Goal: Transaction & Acquisition: Purchase product/service

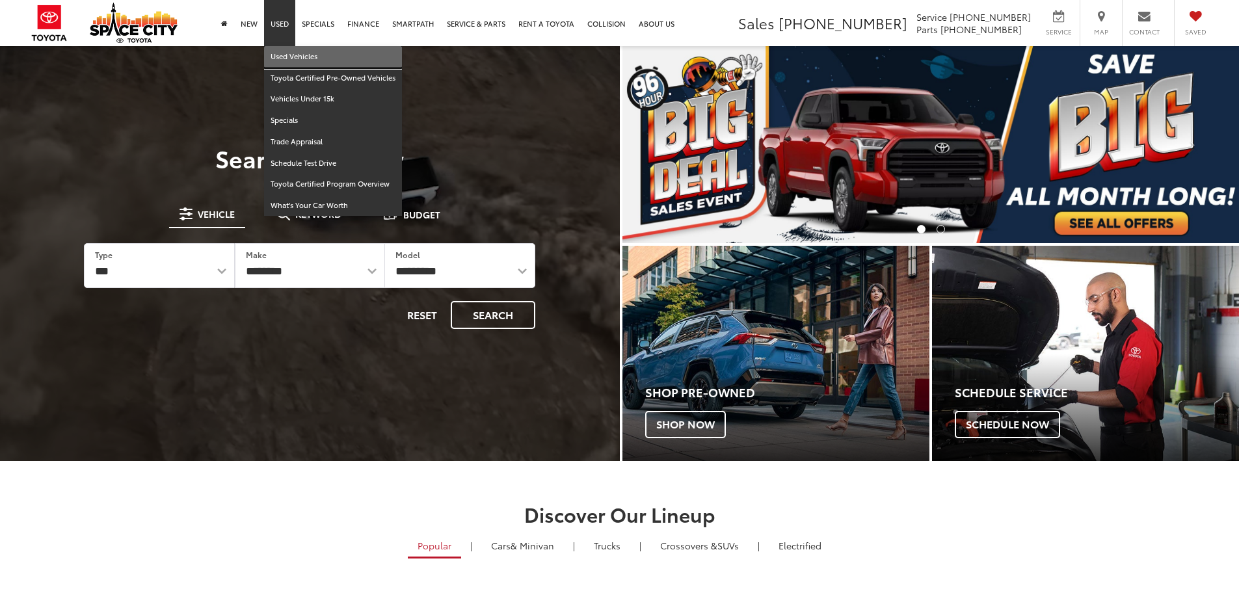
click at [283, 48] on link "Used Vehicles" at bounding box center [333, 56] width 138 height 21
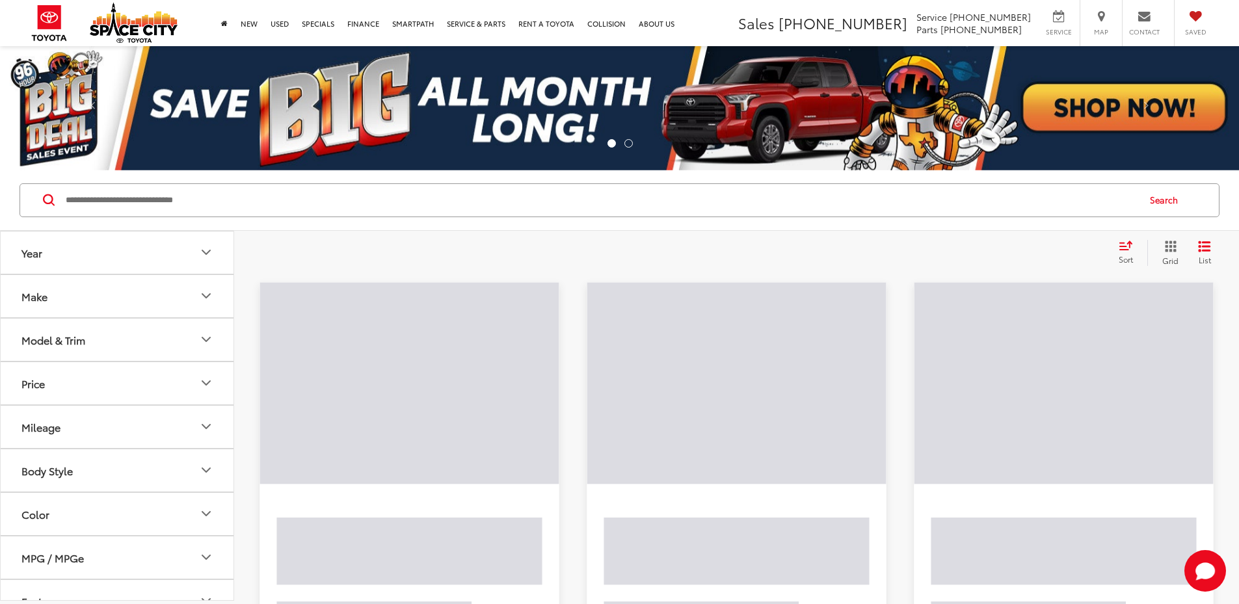
click at [137, 288] on button "Make" at bounding box center [118, 296] width 234 height 42
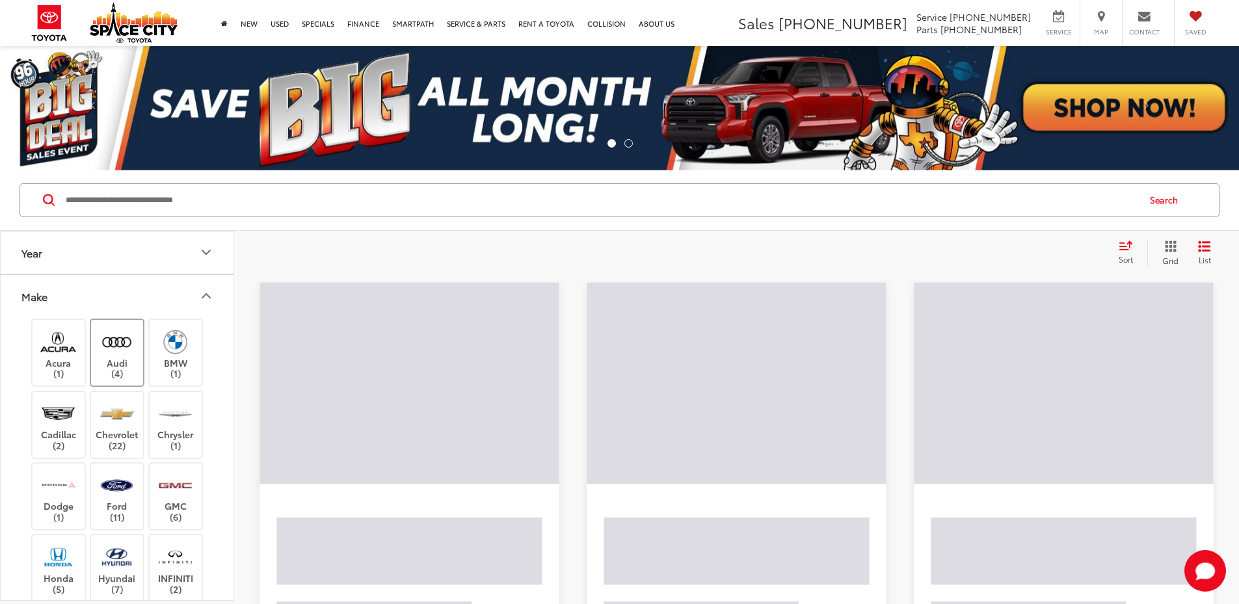
click at [122, 342] on img at bounding box center [117, 342] width 36 height 31
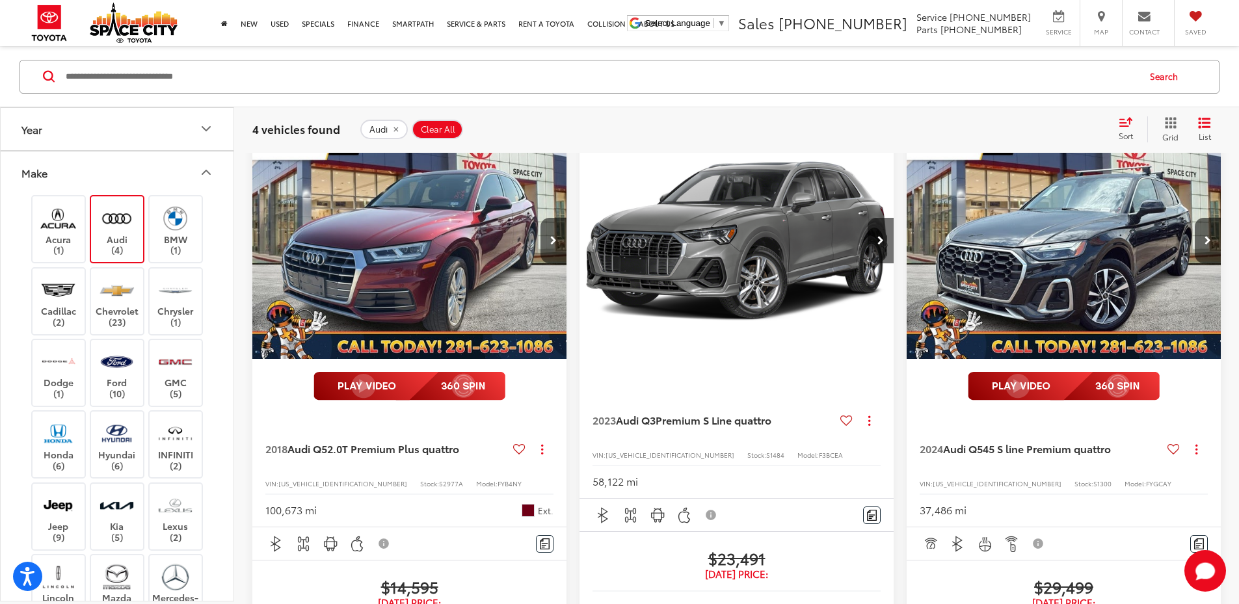
scroll to position [65, 0]
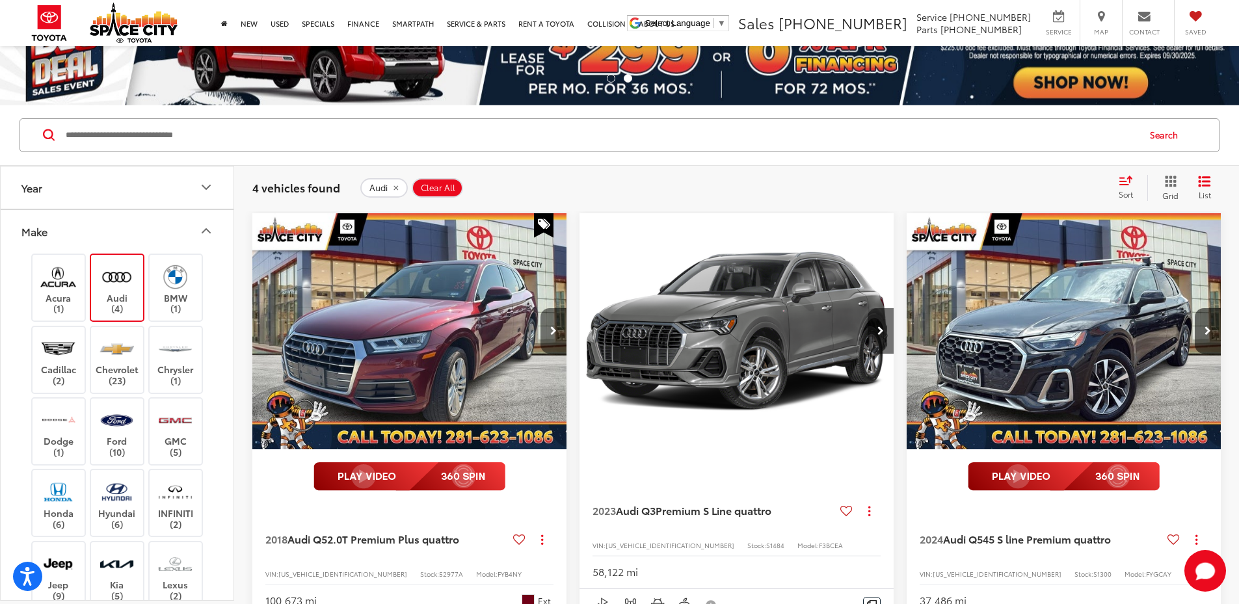
click at [541, 308] on button "Next image" at bounding box center [554, 331] width 26 height 46
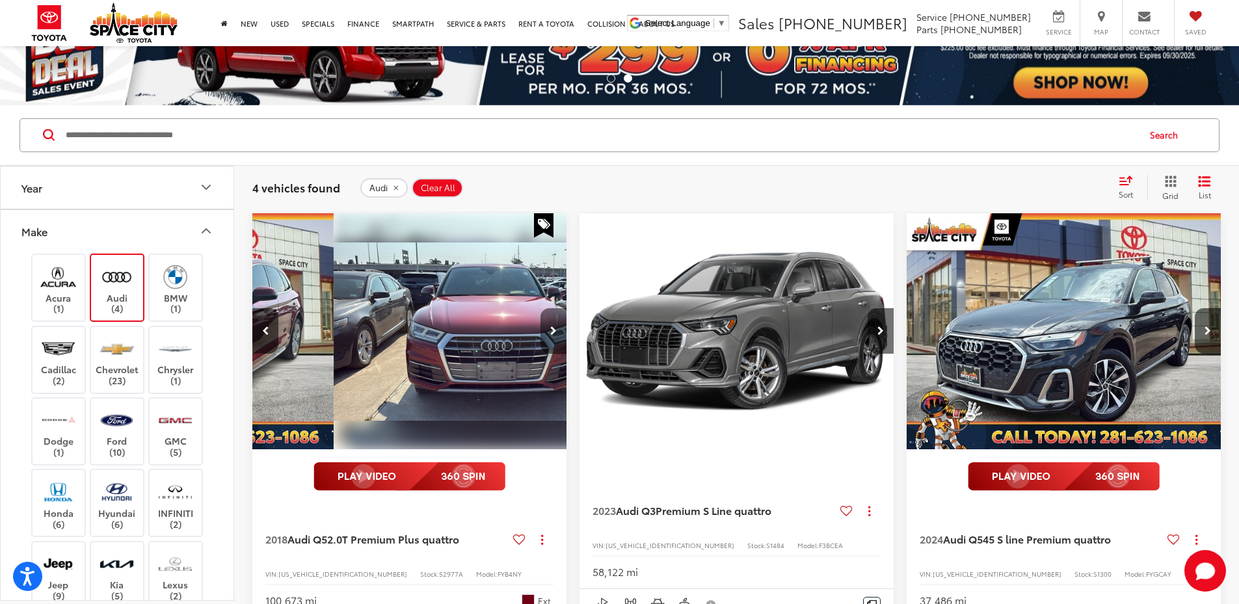
click at [541, 308] on button "Next image" at bounding box center [554, 331] width 26 height 46
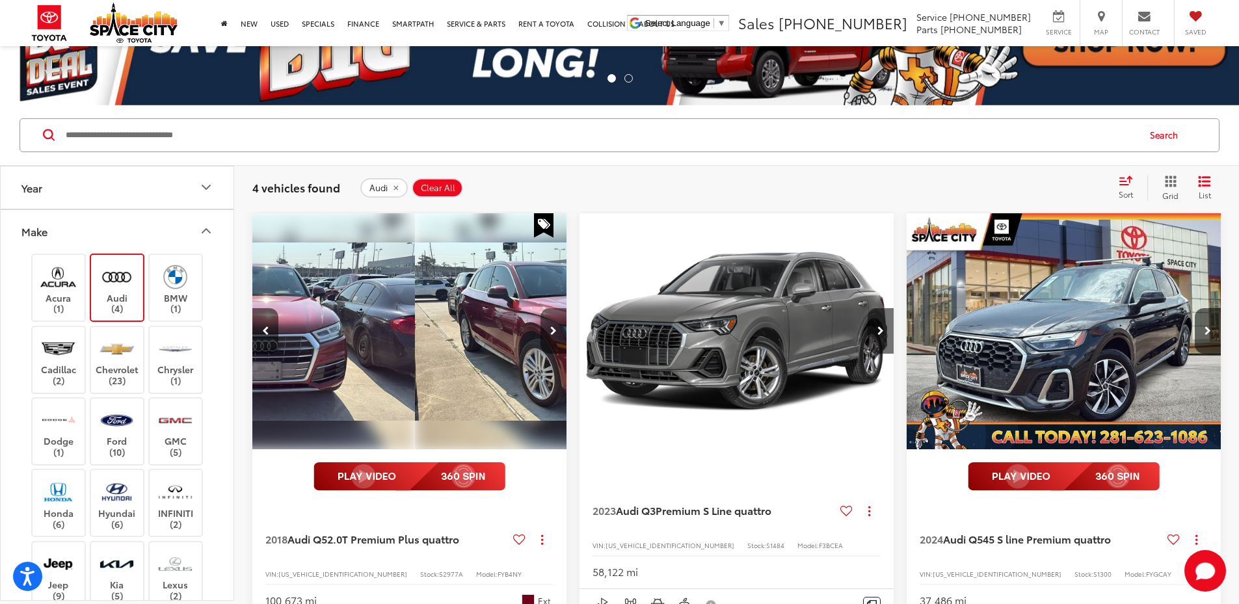
click at [541, 308] on button "Next image" at bounding box center [554, 331] width 26 height 46
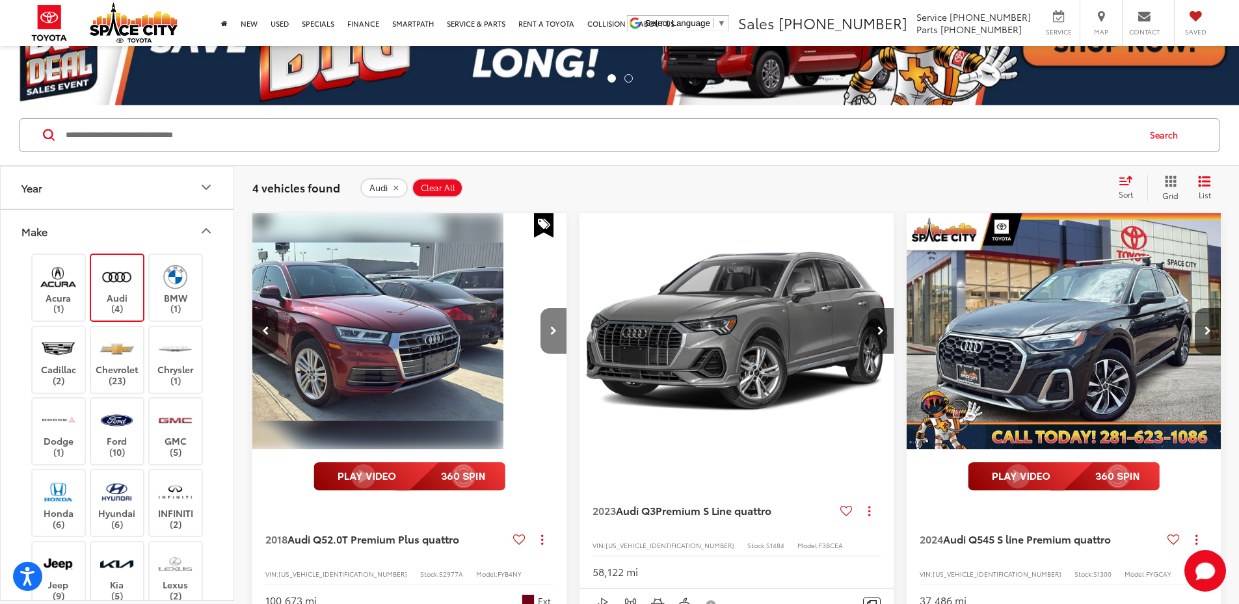
scroll to position [0, 703]
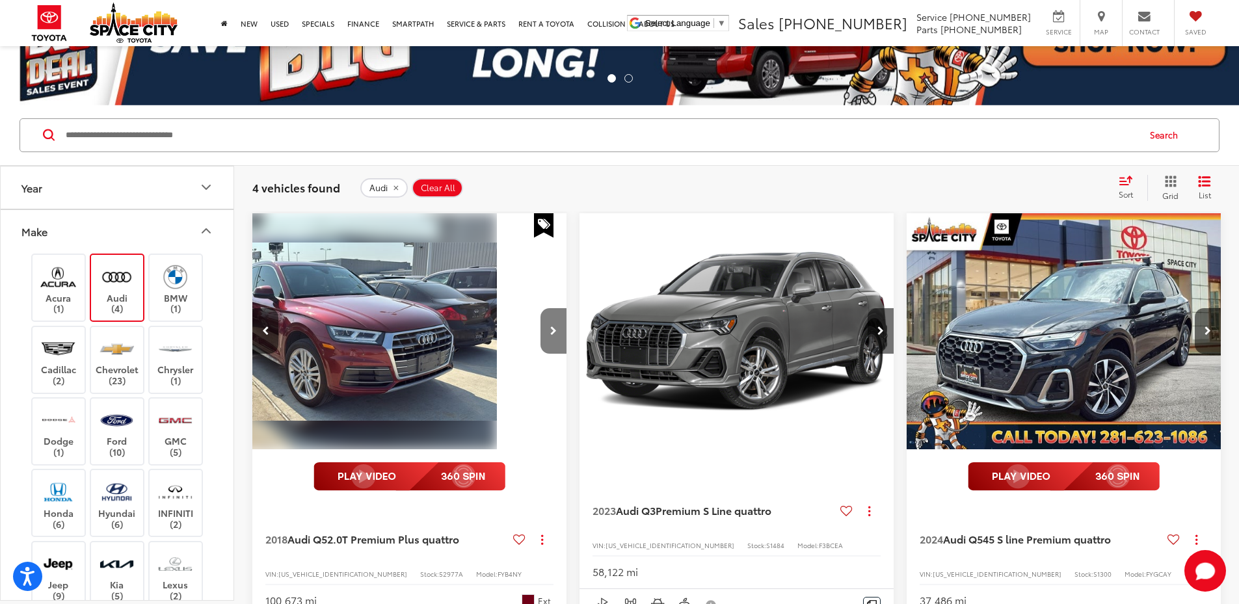
click at [541, 308] on button "Next image" at bounding box center [554, 331] width 26 height 46
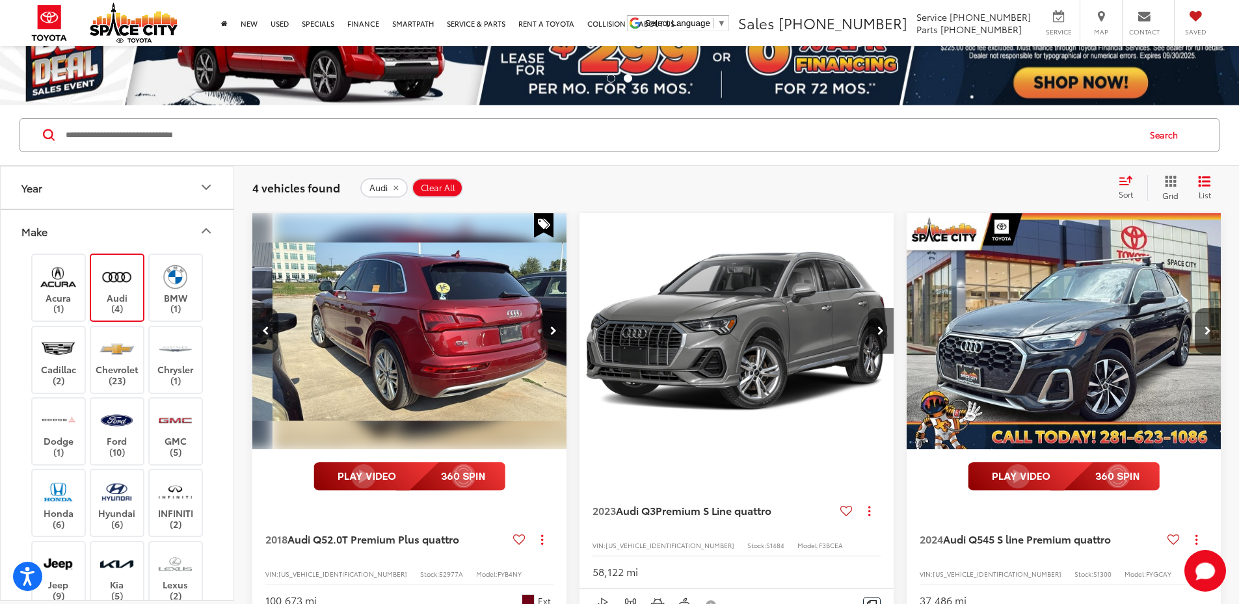
scroll to position [0, 938]
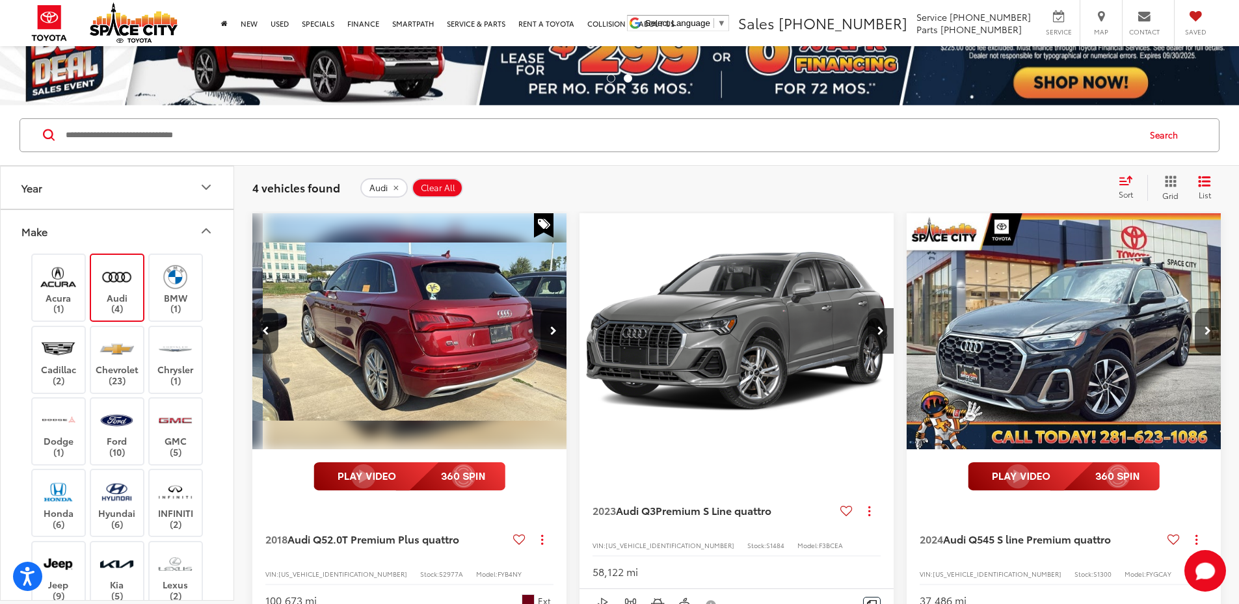
click at [541, 308] on button "Next image" at bounding box center [554, 331] width 26 height 46
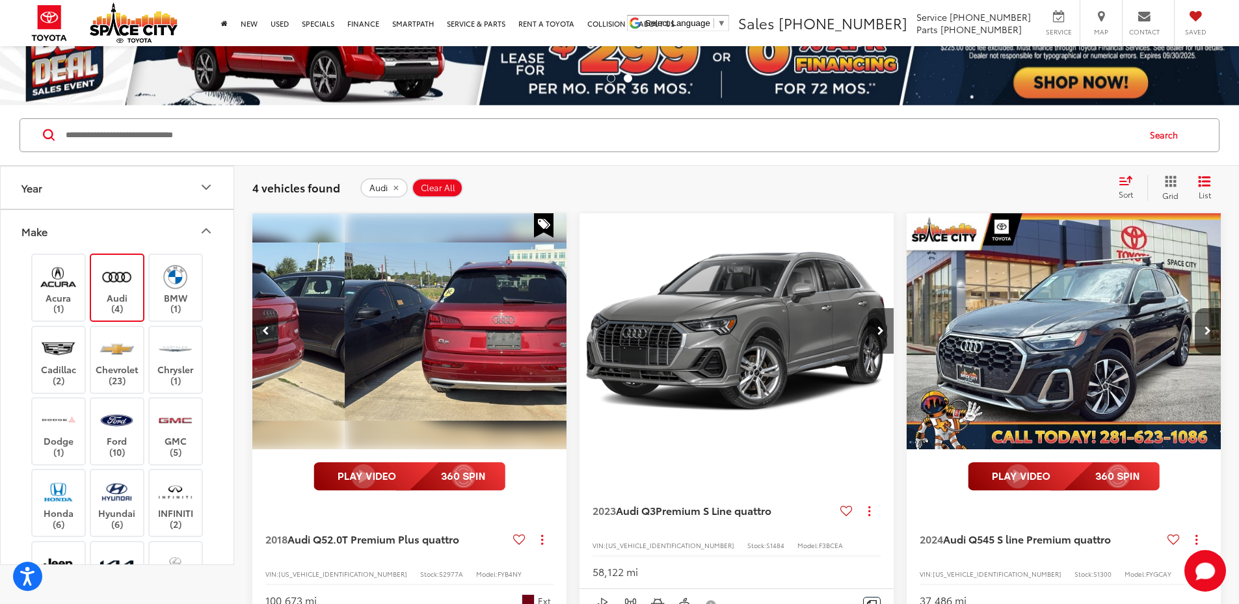
scroll to position [0, 0]
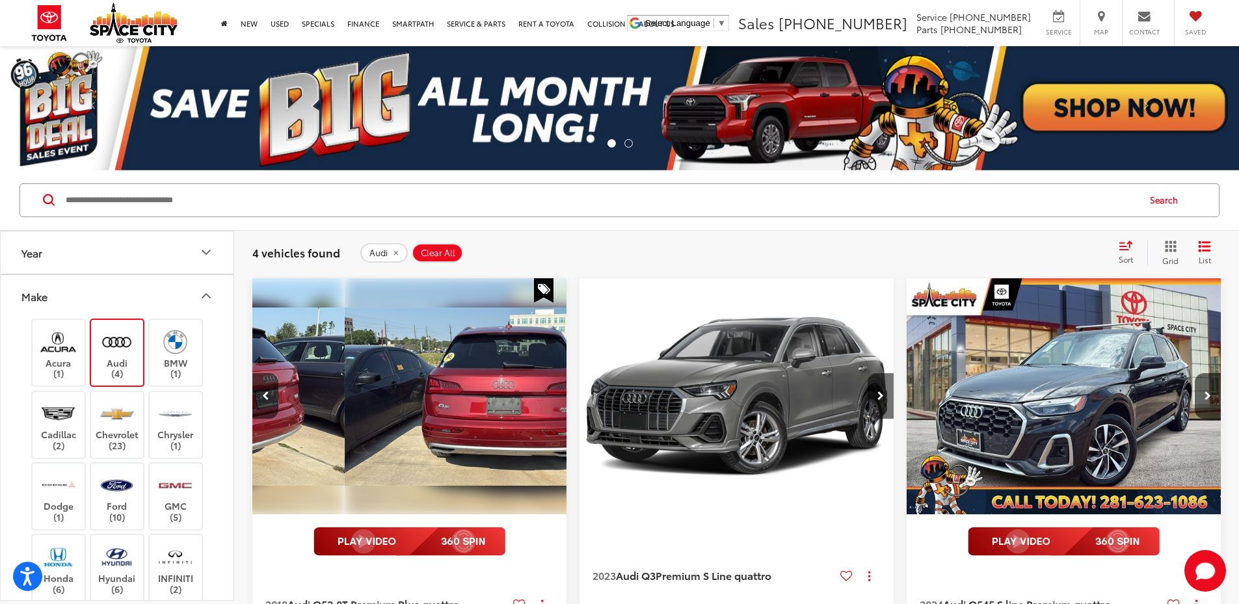
click at [661, 295] on div "View More" at bounding box center [819, 396] width 316 height 237
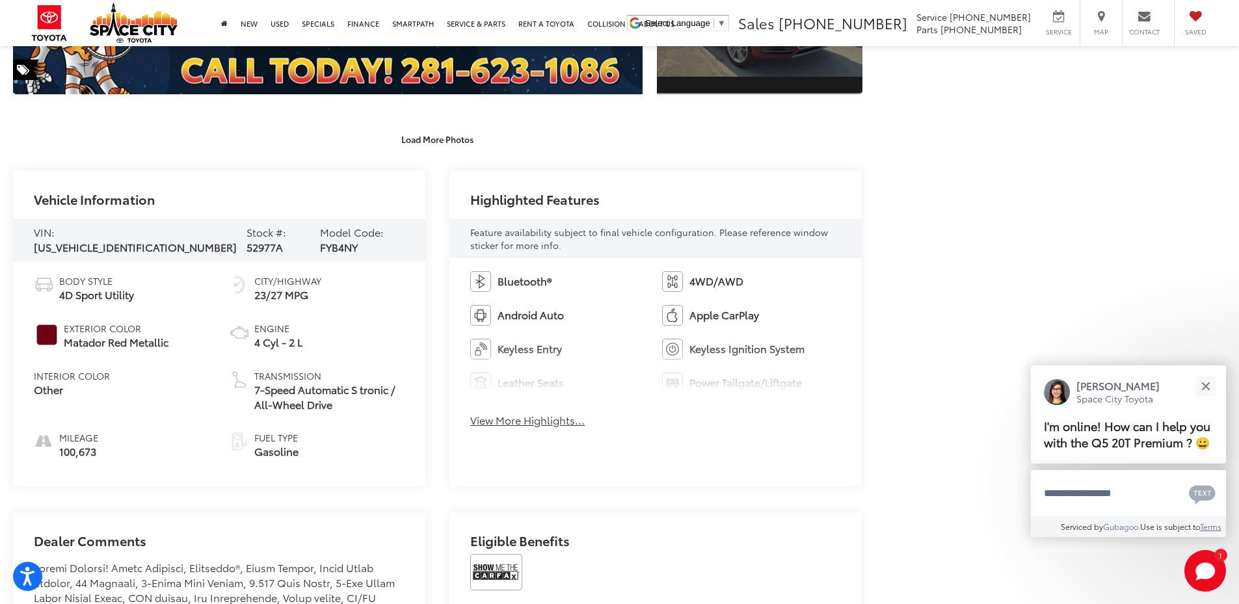
scroll to position [716, 0]
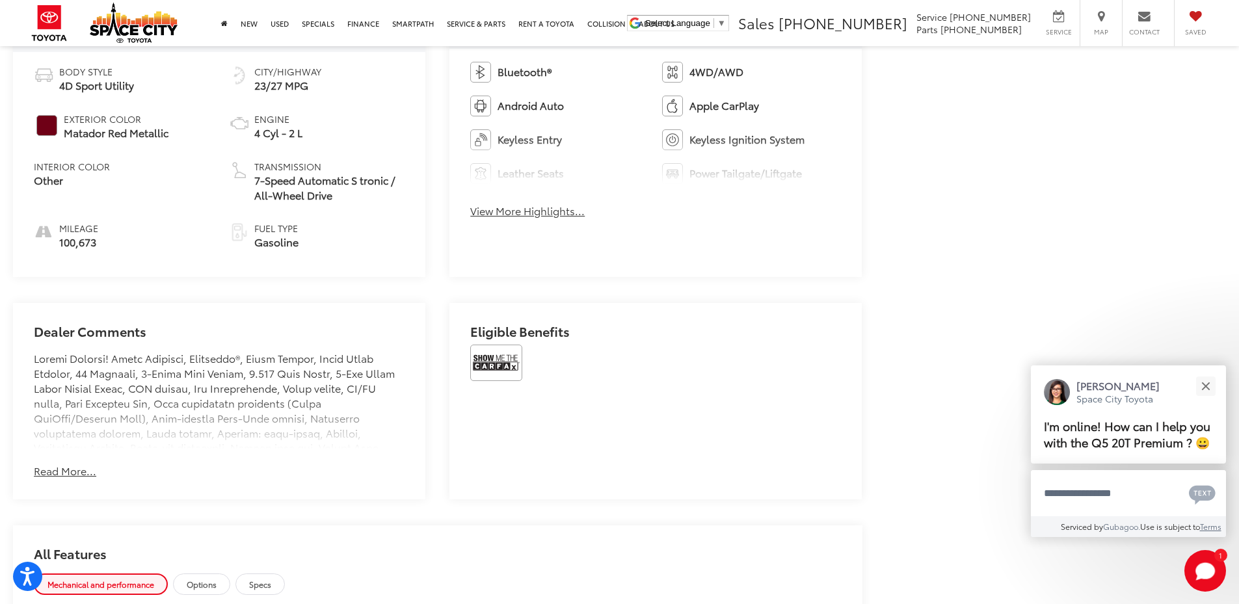
click at [576, 211] on button "View More Highlights..." at bounding box center [527, 211] width 115 height 15
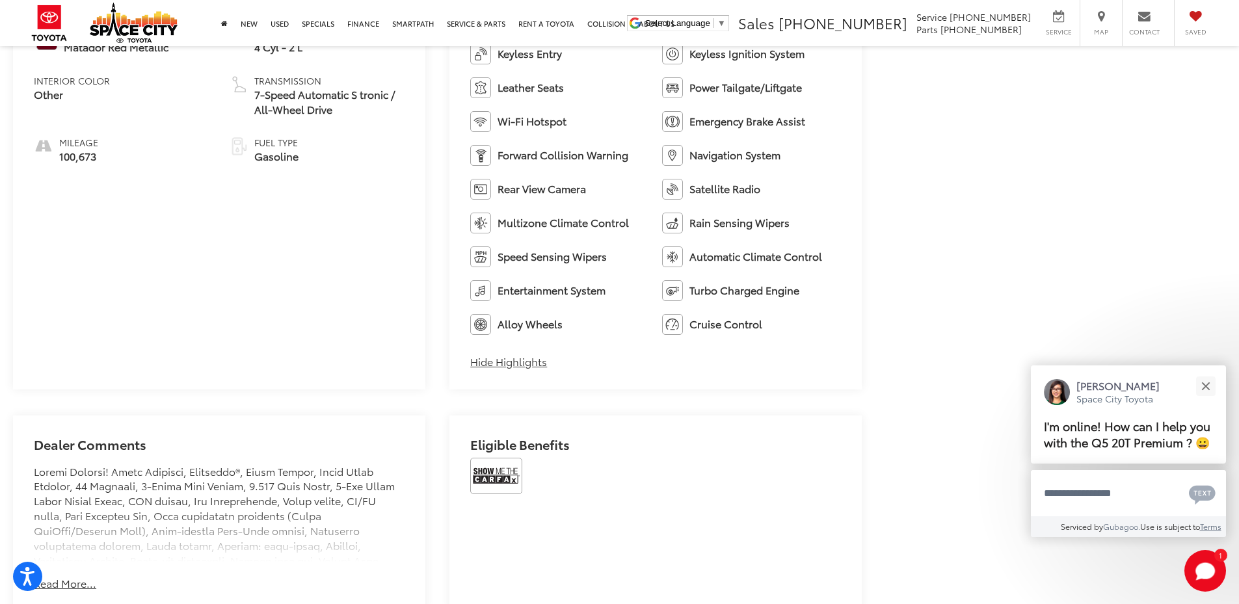
scroll to position [1041, 0]
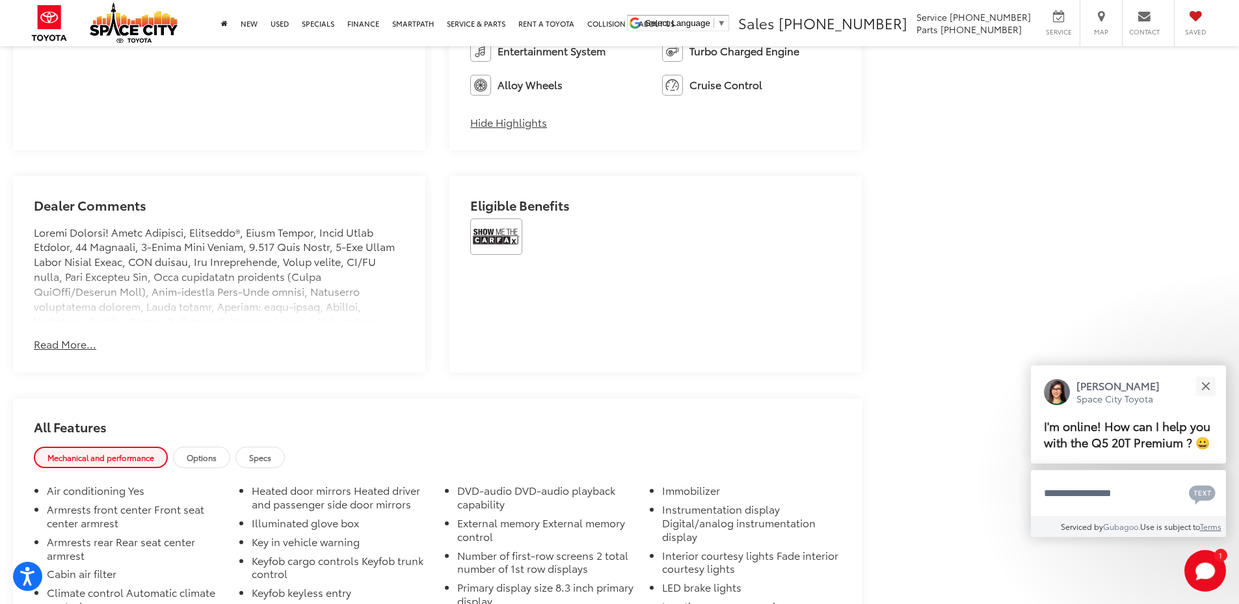
click at [74, 340] on button "Read More..." at bounding box center [65, 344] width 62 height 15
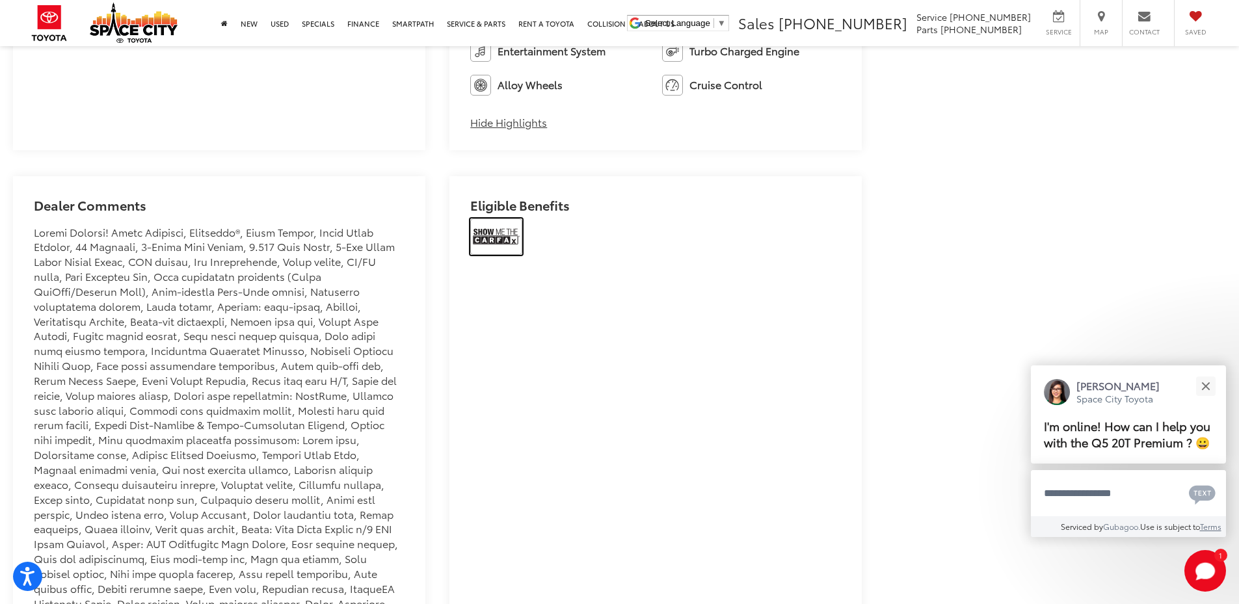
click at [494, 239] on img at bounding box center [496, 237] width 52 height 36
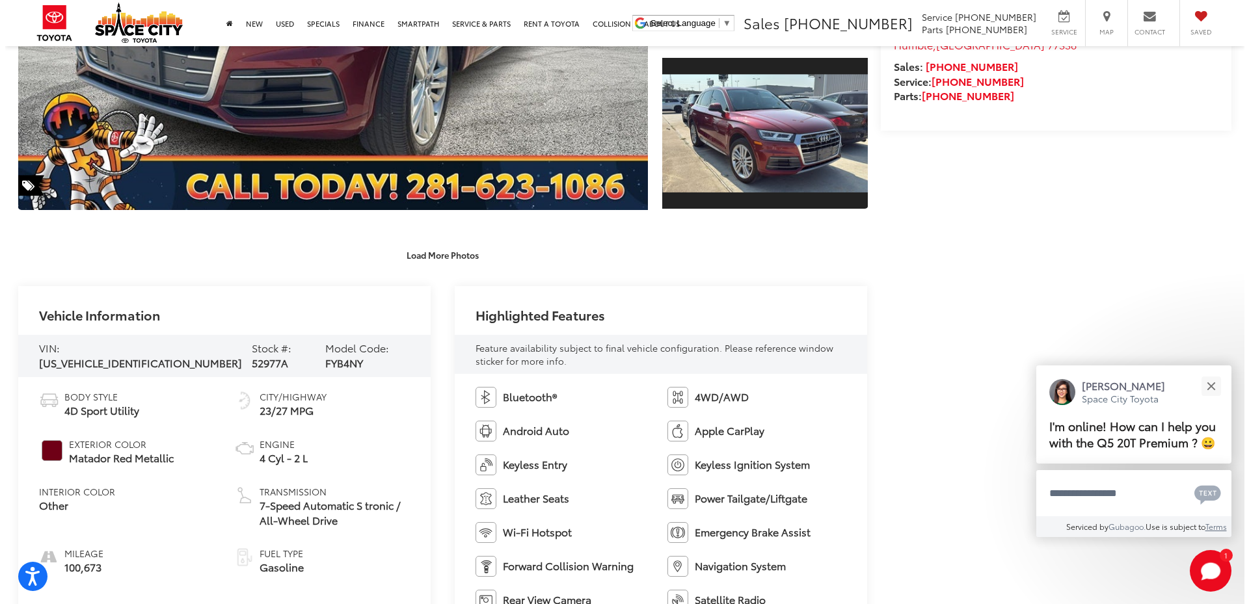
scroll to position [65, 0]
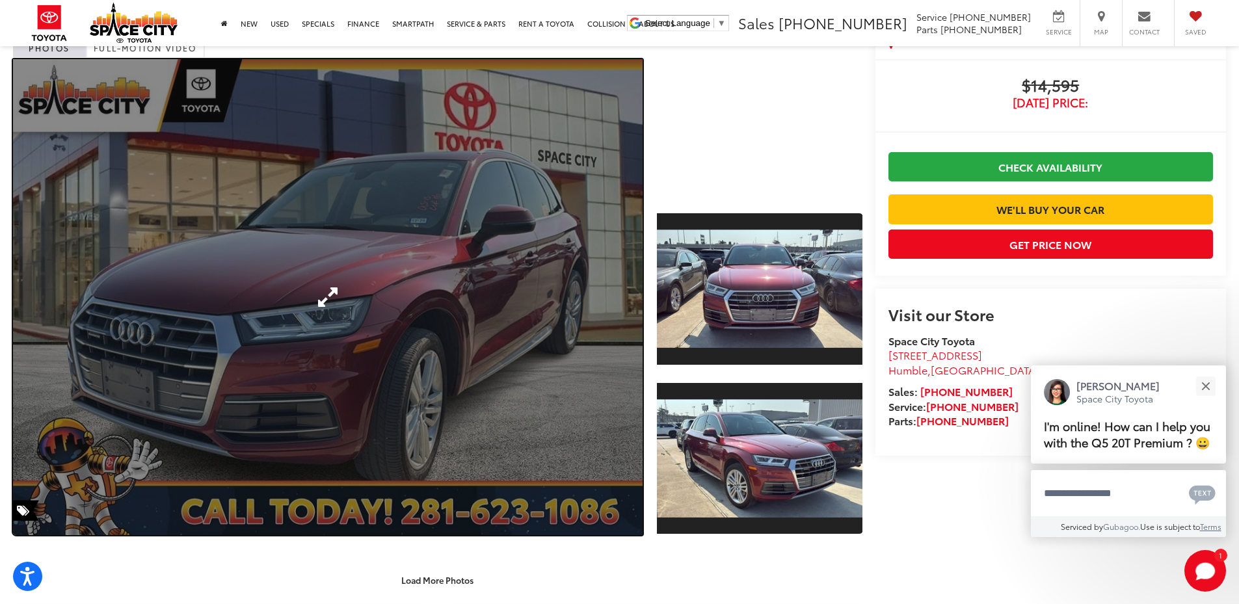
click at [523, 239] on link "Expand Photo 0" at bounding box center [328, 297] width 630 height 476
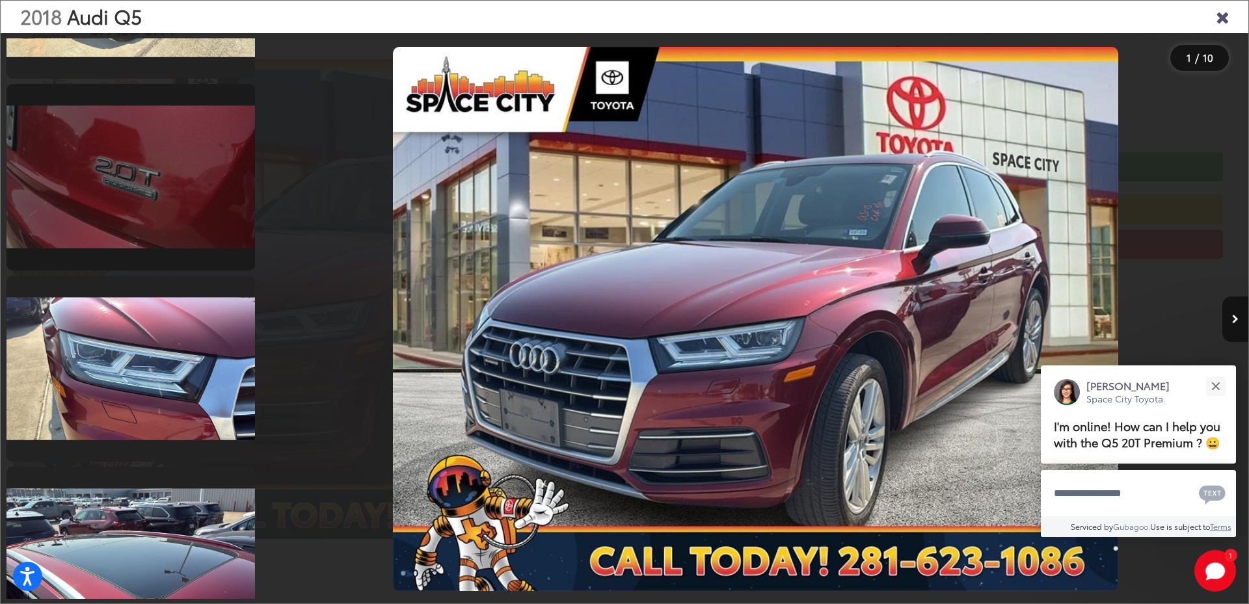
scroll to position [911, 0]
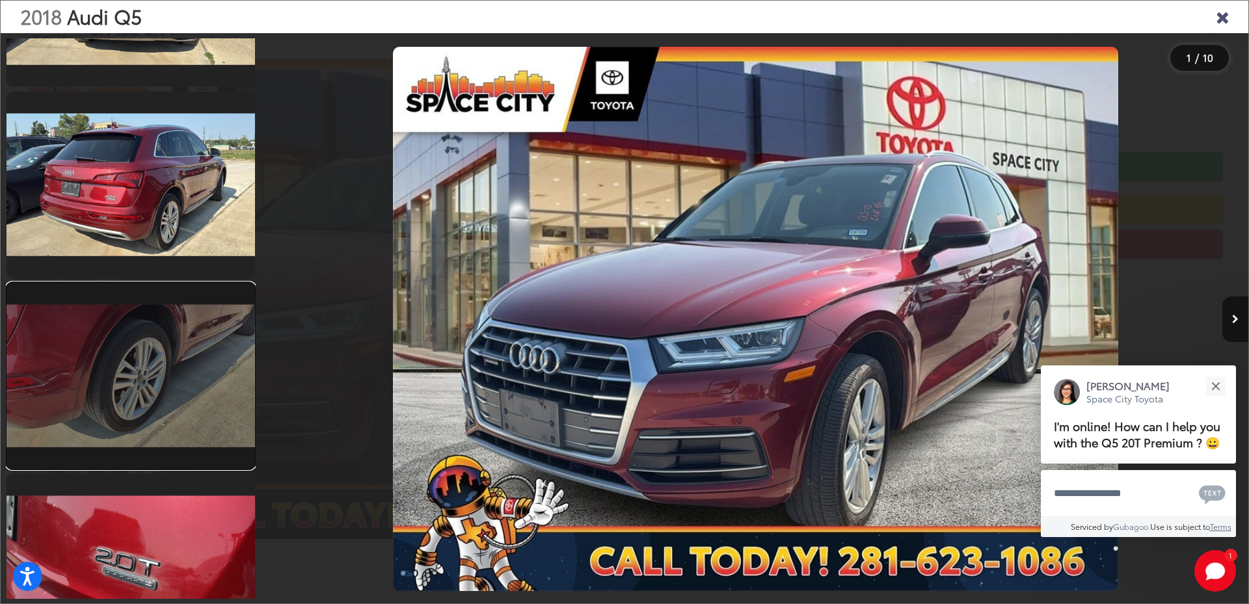
click at [140, 359] on link at bounding box center [131, 376] width 249 height 186
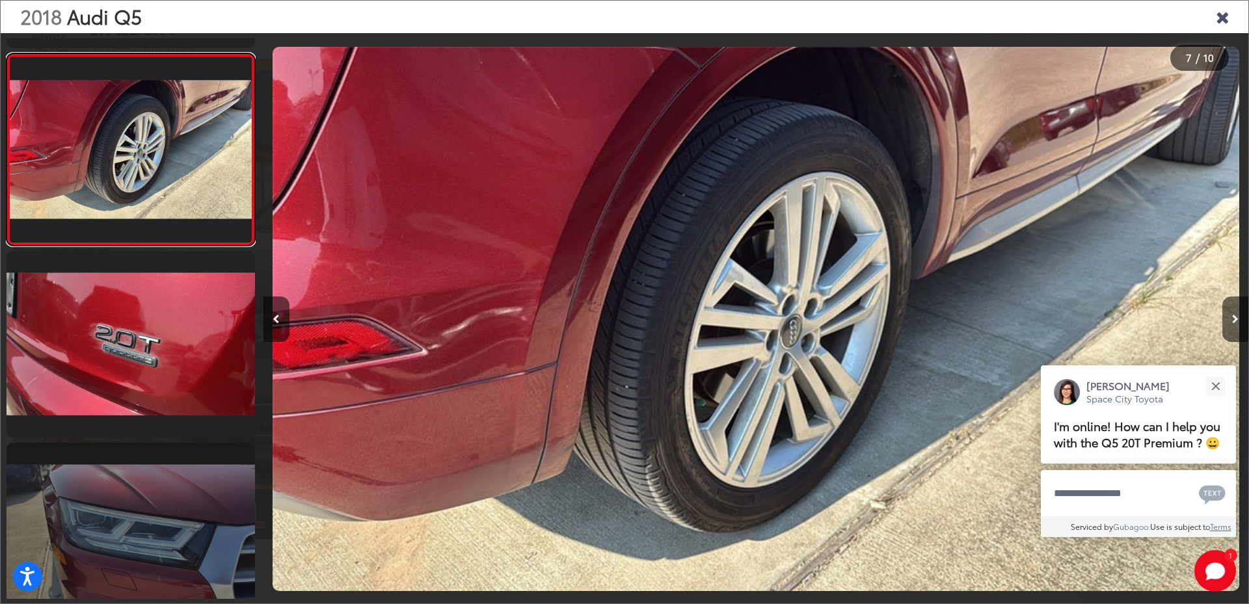
scroll to position [1355, 0]
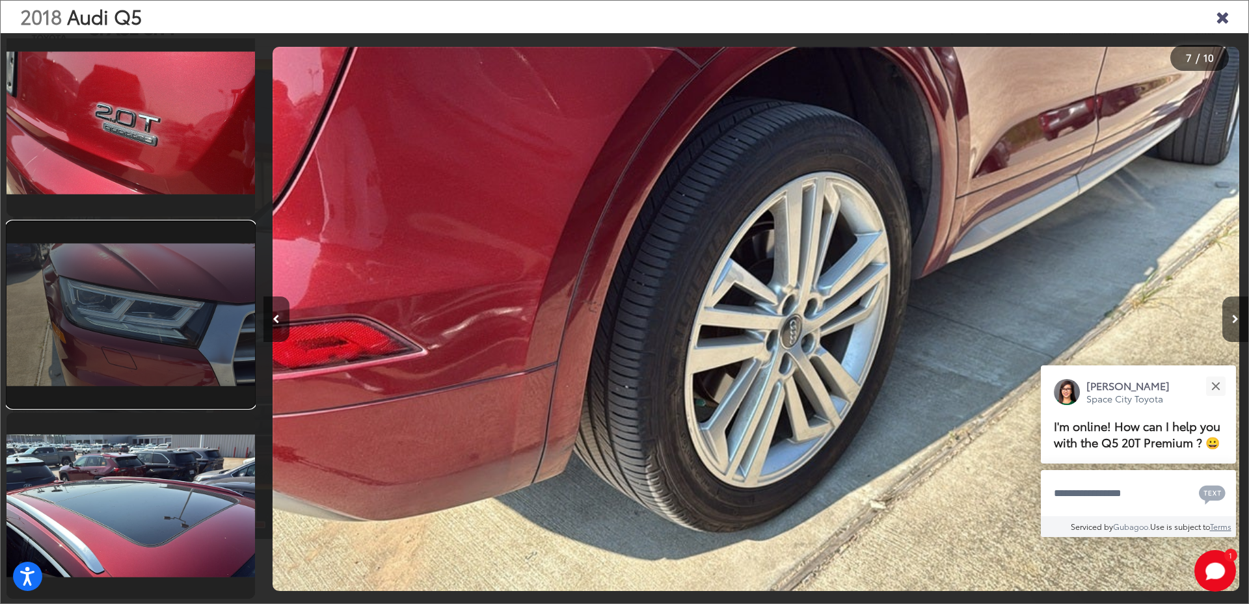
click at [145, 329] on link at bounding box center [131, 315] width 249 height 186
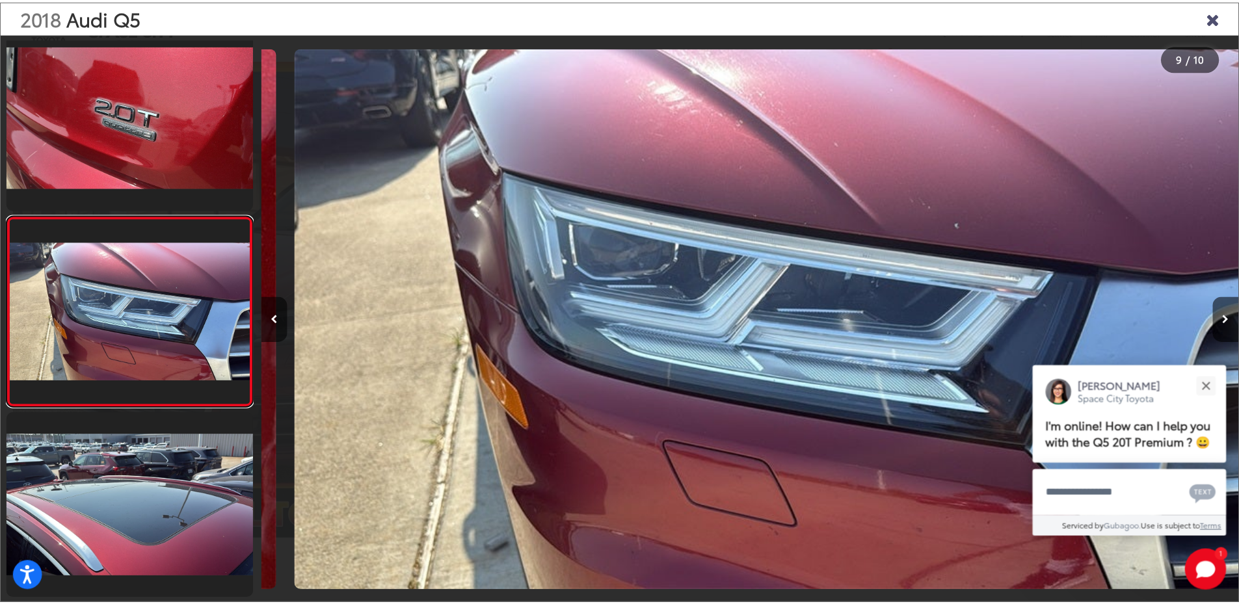
scroll to position [0, 7883]
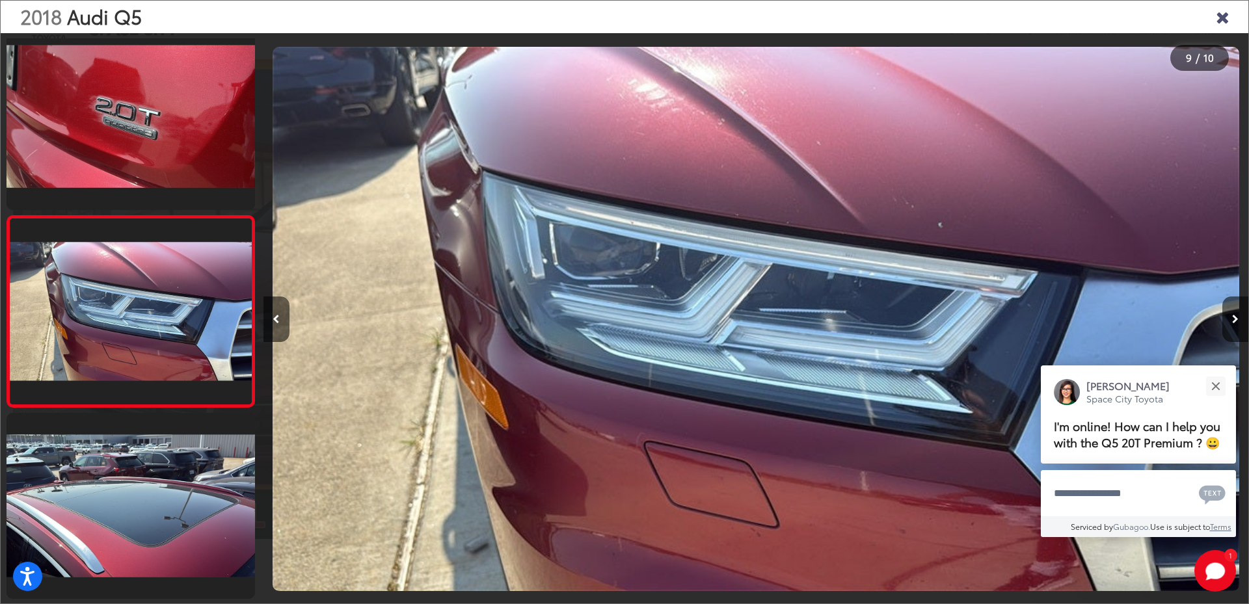
click at [1219, 16] on icon "Close gallery" at bounding box center [1222, 16] width 13 height 17
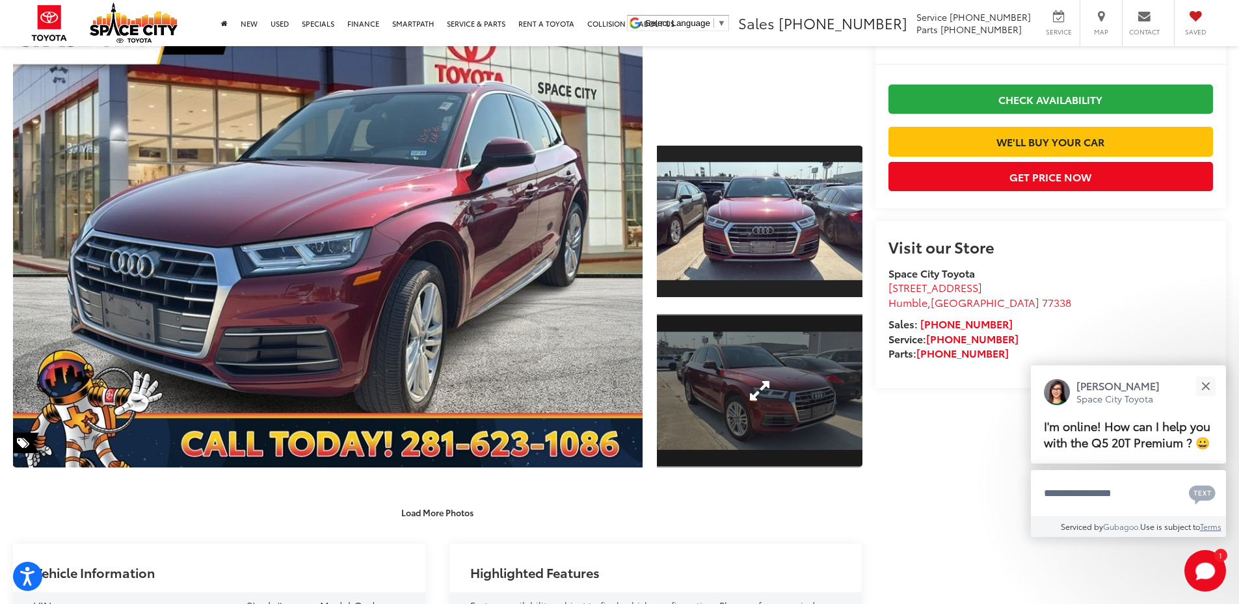
scroll to position [0, 0]
